Goal: Check status: Check status

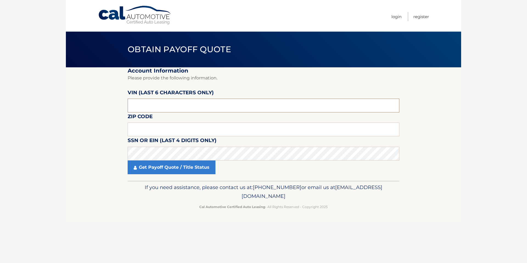
click at [164, 102] on input "text" at bounding box center [264, 106] width 272 height 14
type input "177575"
type input "11001"
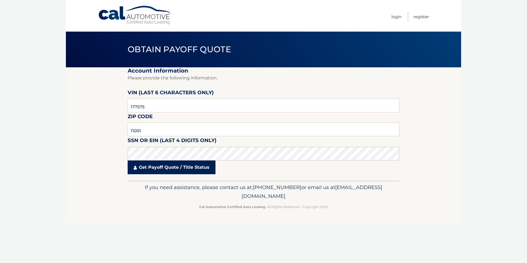
click at [186, 164] on link "Get Payoff Quote / Title Status" at bounding box center [172, 167] width 88 height 14
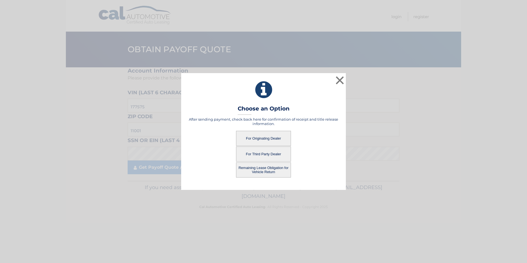
click at [266, 138] on button "For Originating Dealer" at bounding box center [263, 138] width 55 height 15
click at [265, 137] on button "For Originating Dealer" at bounding box center [263, 138] width 55 height 15
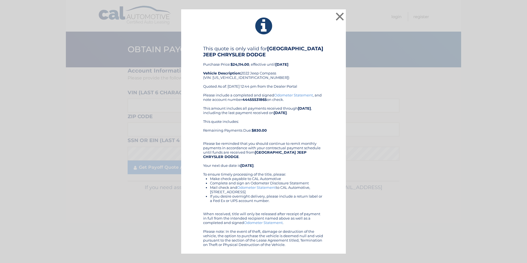
drag, startPoint x: 202, startPoint y: 44, endPoint x: 311, endPoint y: 248, distance: 231.9
click at [311, 248] on div "× This quote is only valid for GARDEN CITY JEEP CHRYSLER DODGE Purchase Price: …" at bounding box center [263, 131] width 165 height 244
click at [341, 17] on button "×" at bounding box center [339, 16] width 11 height 11
